Goal: Task Accomplishment & Management: Use online tool/utility

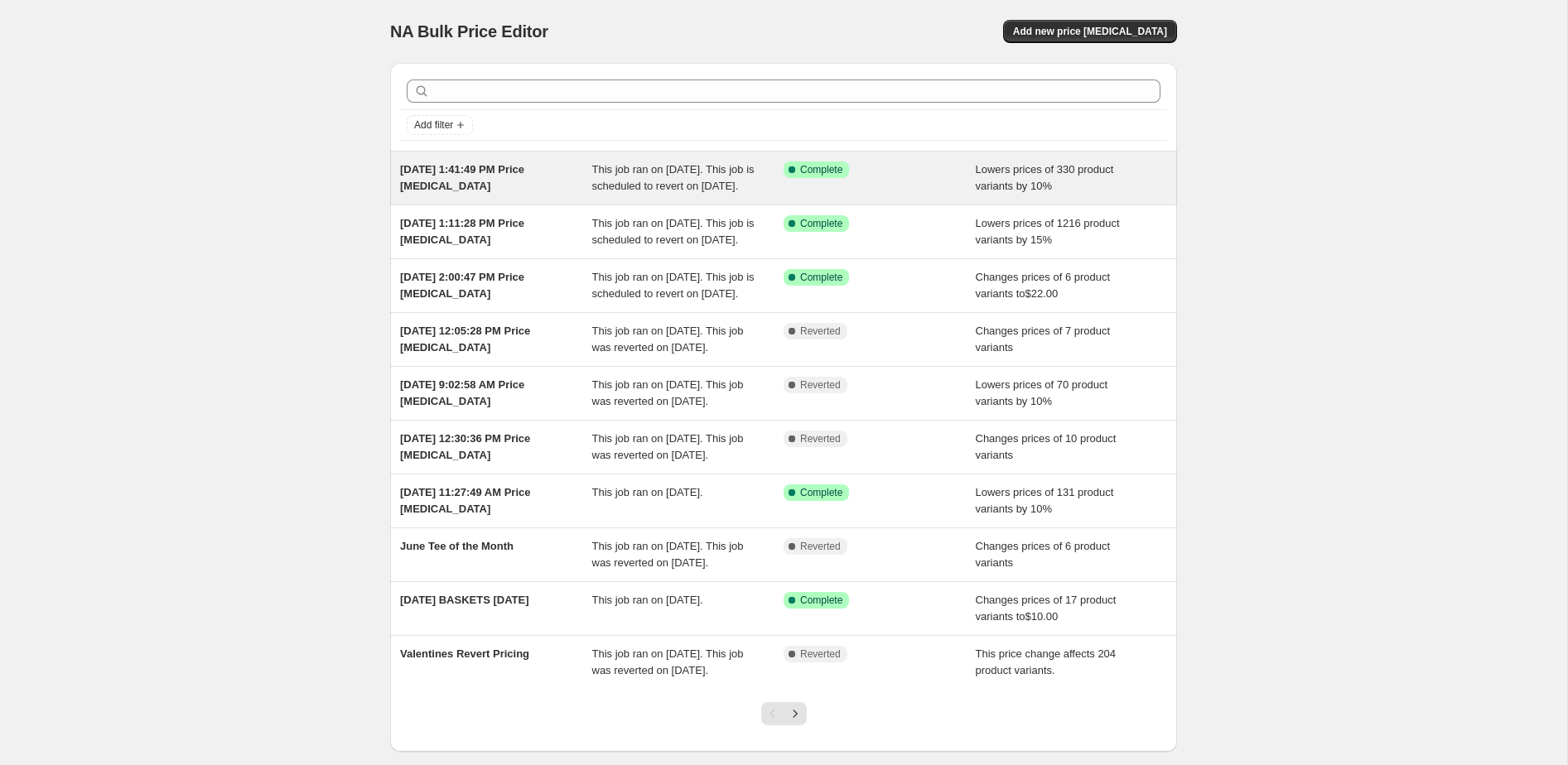
click at [565, 188] on div "[DATE] 1:41:49 PM Price [MEDICAL_DATA]" at bounding box center [495, 177] width 192 height 33
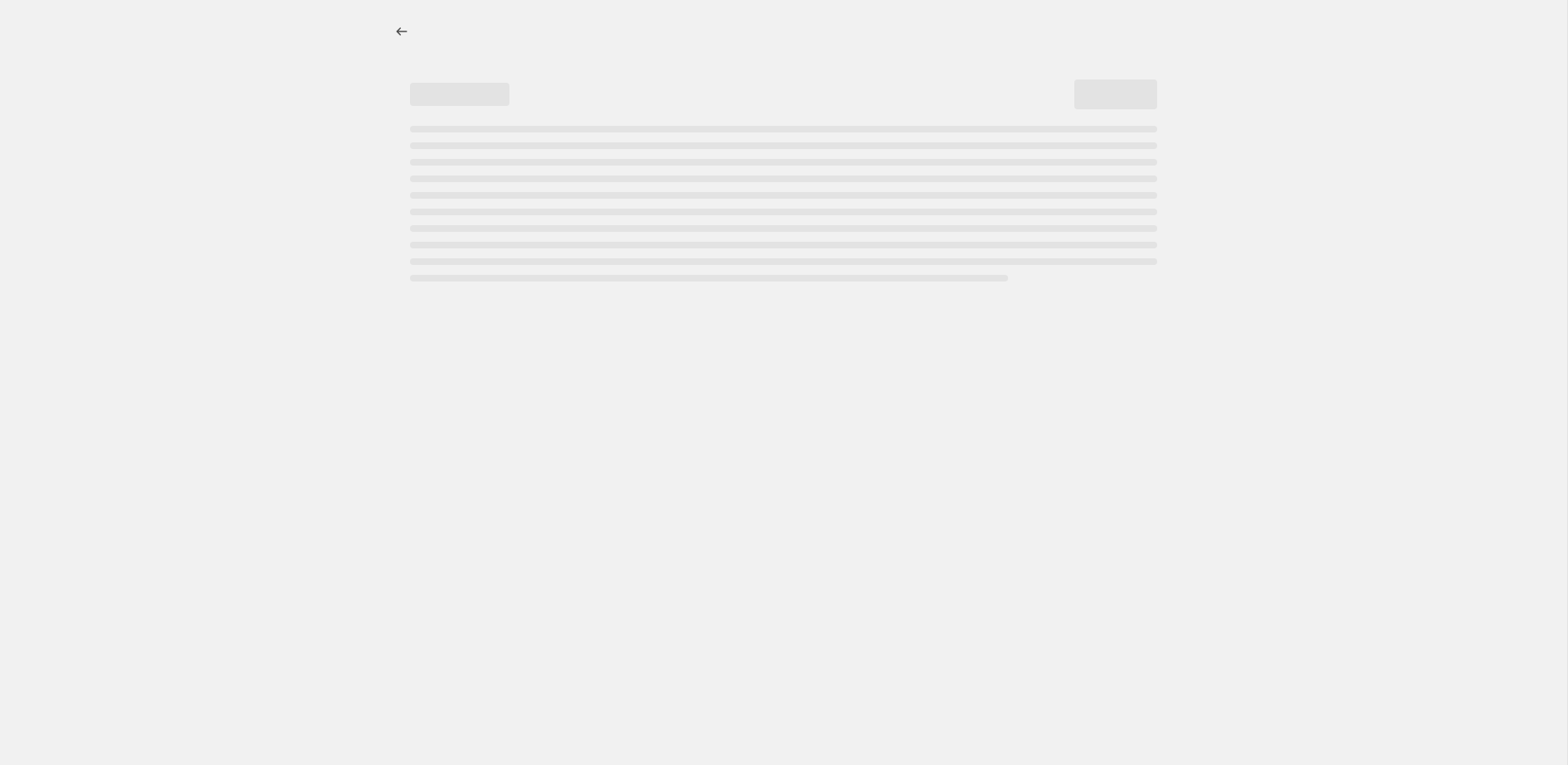
select select "percentage"
select select "collection"
